Goal: Task Accomplishment & Management: Manage account settings

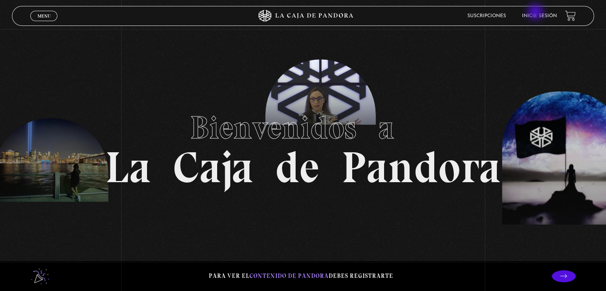
click at [536, 13] on li "Inicie sesión" at bounding box center [539, 16] width 35 height 12
click at [541, 15] on link "Inicie sesión" at bounding box center [539, 16] width 35 height 5
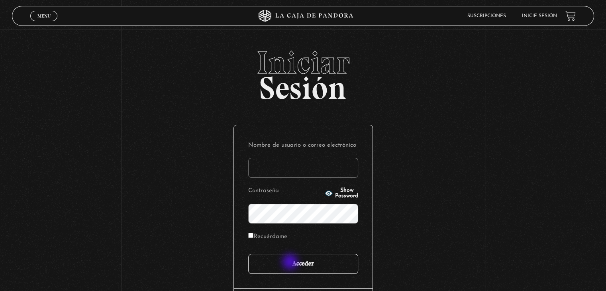
type input "mcamachoq06@gmail.com"
click at [291, 262] on input "Acceder" at bounding box center [303, 264] width 110 height 20
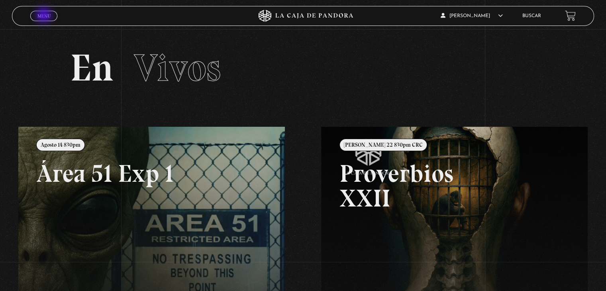
click at [45, 16] on span "Menu" at bounding box center [43, 16] width 13 height 5
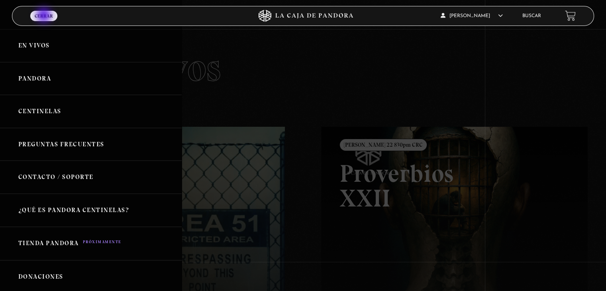
scroll to position [57, 0]
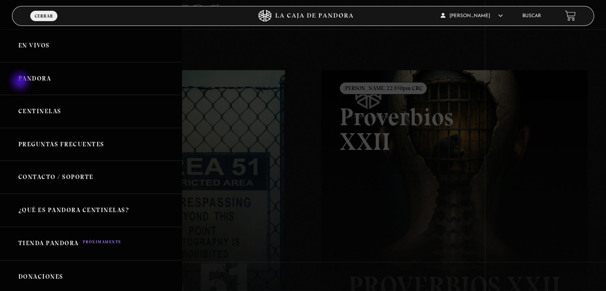
click at [21, 82] on link "Pandora" at bounding box center [91, 78] width 182 height 33
